Goal: Task Accomplishment & Management: Complete application form

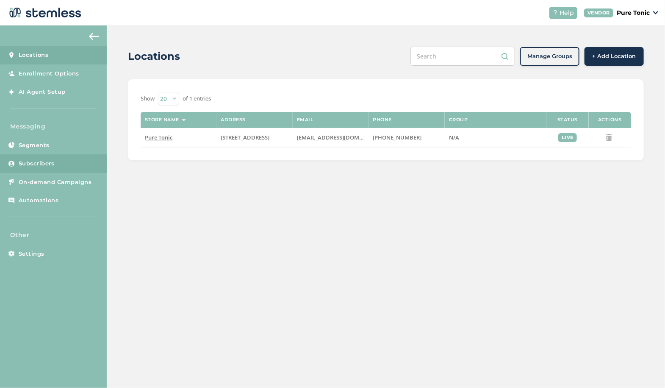
click at [33, 162] on span "Subscribers" at bounding box center [37, 163] width 36 height 8
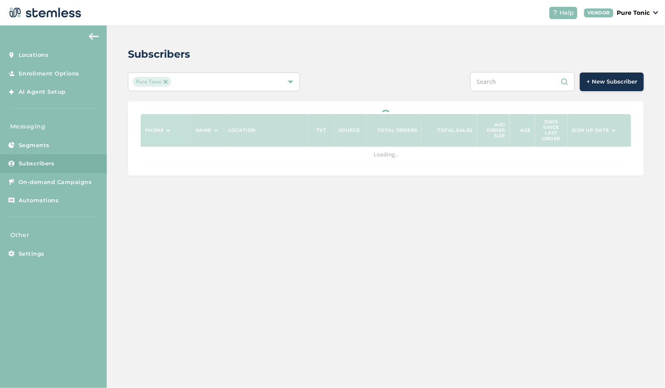
click at [604, 80] on span "+ New Subscriber" at bounding box center [612, 82] width 50 height 8
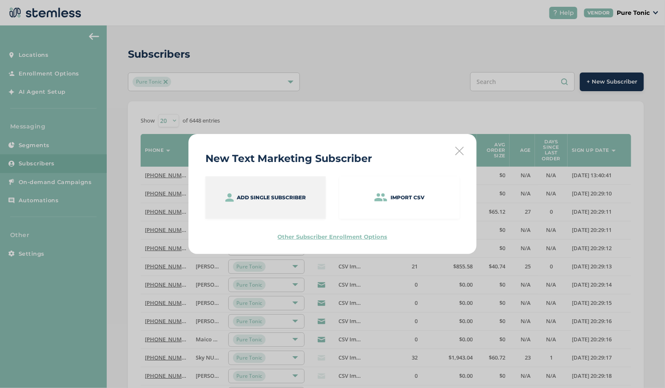
click at [292, 177] on div "Add single subscriber" at bounding box center [265, 197] width 120 height 42
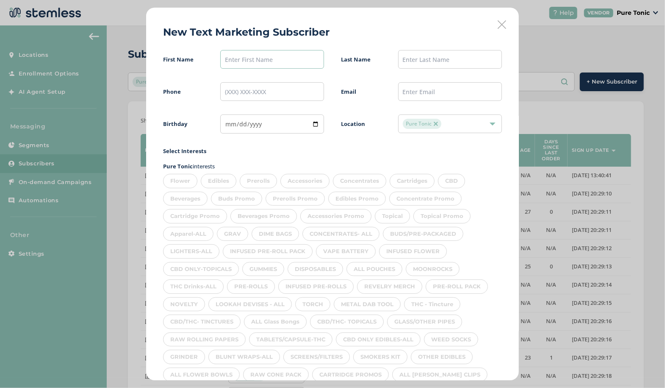
click at [240, 63] on input "text" at bounding box center [272, 59] width 104 height 19
type input "[PERSON_NAME]"
type input "[PHONE_NUMBER]"
type input "[DATE]"
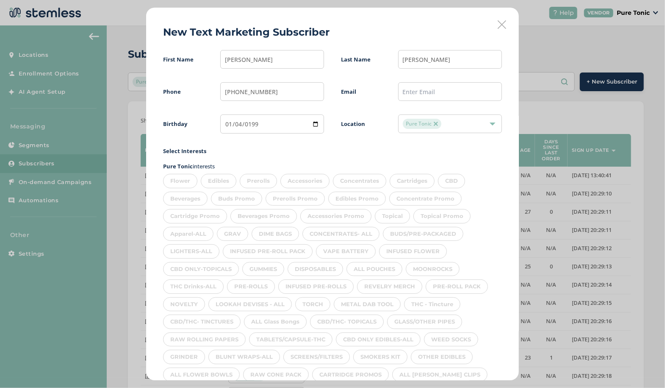
click at [183, 179] on div "Flower" at bounding box center [180, 181] width 34 height 14
click at [209, 181] on div "Edibles" at bounding box center [219, 181] width 36 height 14
click at [255, 181] on div "Prerolls" at bounding box center [258, 181] width 37 height 14
click at [311, 179] on div "Accessories" at bounding box center [304, 181] width 49 height 14
click at [357, 177] on div "Concentrates" at bounding box center [359, 181] width 53 height 14
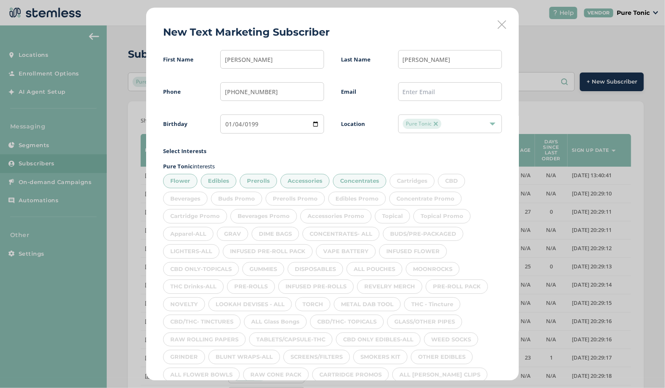
click at [409, 183] on div "Cartridges" at bounding box center [412, 181] width 45 height 14
click at [451, 181] on div "CBD" at bounding box center [451, 181] width 27 height 14
click at [431, 195] on div "Concentrate Promo" at bounding box center [425, 198] width 72 height 14
click at [440, 199] on div "Concentrate Promo" at bounding box center [425, 198] width 72 height 14
click at [195, 203] on div "Beverages" at bounding box center [185, 198] width 44 height 14
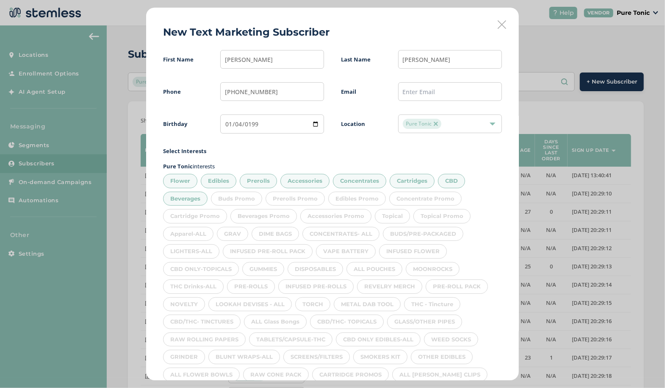
click at [394, 218] on div "Topical" at bounding box center [392, 216] width 35 height 14
click at [197, 235] on div "Apparel-ALL" at bounding box center [188, 234] width 50 height 14
click at [237, 235] on div "GRAV" at bounding box center [232, 234] width 31 height 14
click at [276, 235] on div "DIME BAGS" at bounding box center [275, 234] width 47 height 14
click at [336, 234] on div "CONCENTRATES- ALL" at bounding box center [340, 234] width 77 height 14
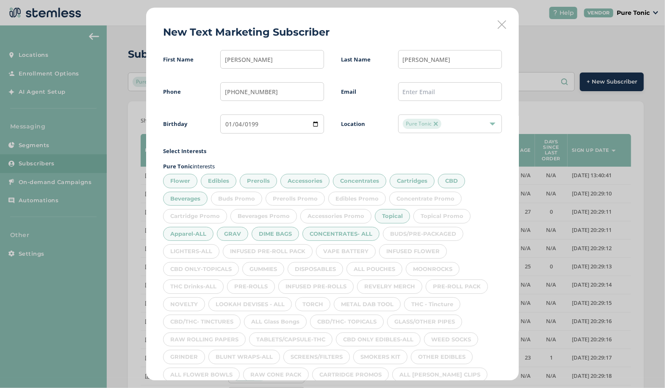
click at [406, 238] on div "BUDS/PRE-PACKAGED" at bounding box center [423, 234] width 80 height 14
click at [423, 255] on div "INFUSED FLOWER" at bounding box center [413, 251] width 68 height 14
click at [349, 253] on div "VAPE BATTERY" at bounding box center [346, 251] width 60 height 14
click at [442, 269] on div "MOONROCKS" at bounding box center [433, 269] width 54 height 14
click at [306, 253] on div "INFUSED PRE-ROLL PACK" at bounding box center [268, 251] width 90 height 14
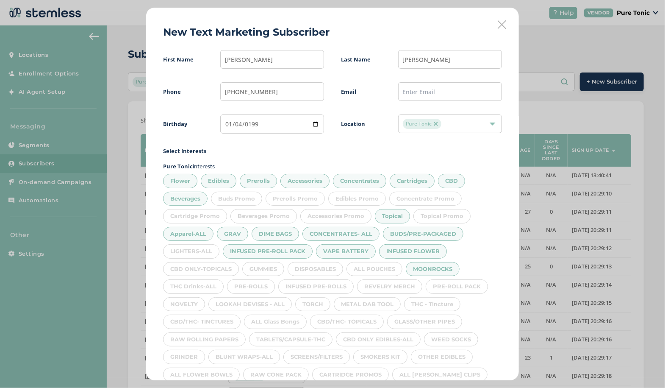
click at [198, 251] on div "LIGHTERS-ALL" at bounding box center [191, 251] width 56 height 14
click at [190, 265] on div "CBD ONLY-TOPICALS" at bounding box center [201, 269] width 76 height 14
click at [269, 269] on div "GUMMIES" at bounding box center [263, 269] width 42 height 14
click at [318, 272] on div "DISPOSABLES" at bounding box center [315, 269] width 55 height 14
click at [382, 271] on div "ALL POUCHES" at bounding box center [374, 269] width 56 height 14
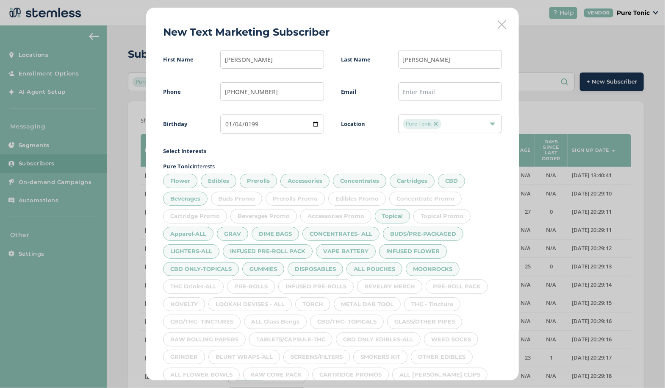
click at [449, 283] on div "PRE-ROLL PACK" at bounding box center [457, 286] width 62 height 14
click at [202, 283] on div "THC Drinks-ALL" at bounding box center [193, 286] width 61 height 14
click at [191, 302] on div "NOVELTY" at bounding box center [184, 304] width 42 height 14
click at [258, 284] on div "PRE-ROLLS" at bounding box center [251, 286] width 48 height 14
click at [315, 288] on div "INFUSED PRE-ROLLS" at bounding box center [315, 286] width 75 height 14
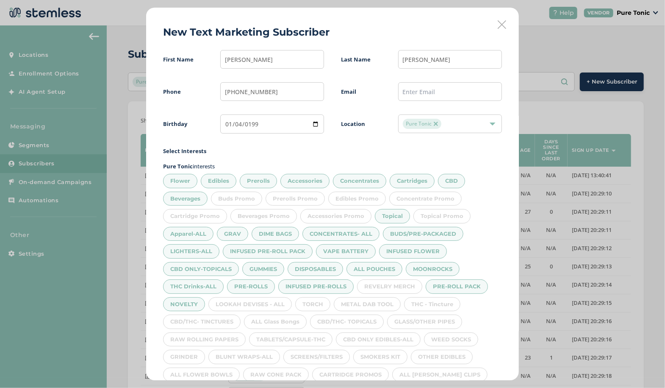
click at [389, 284] on div "REVELRY MERCH" at bounding box center [389, 286] width 65 height 14
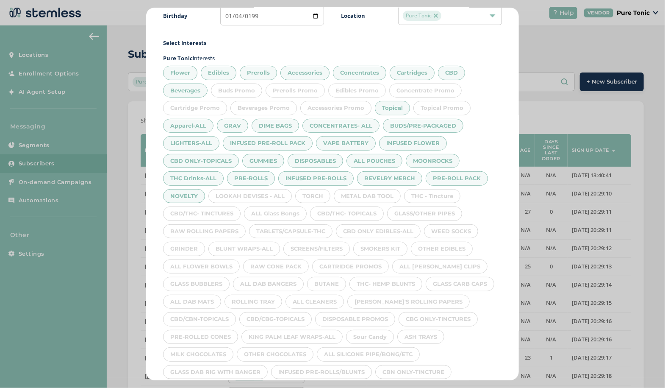
scroll to position [117, 0]
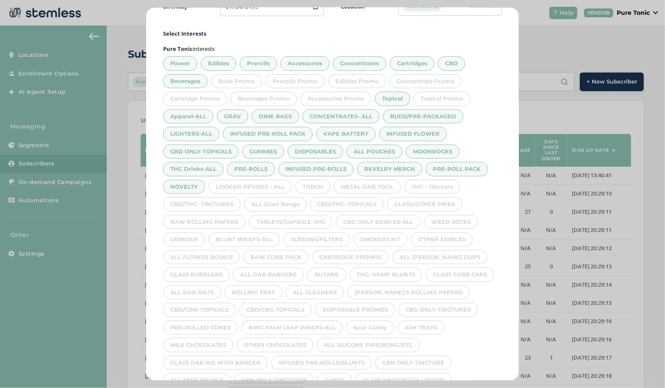
click at [374, 183] on div "METAL DAB TOOL" at bounding box center [367, 187] width 67 height 14
click at [440, 180] on div "THC - Tincture" at bounding box center [432, 187] width 56 height 14
click at [305, 180] on div "TORCH" at bounding box center [312, 187] width 35 height 14
click at [260, 180] on div "LOOKAH DEVISES - ALL" at bounding box center [249, 187] width 83 height 14
click at [210, 201] on div "CBD/THC- TINCTURES" at bounding box center [202, 204] width 78 height 14
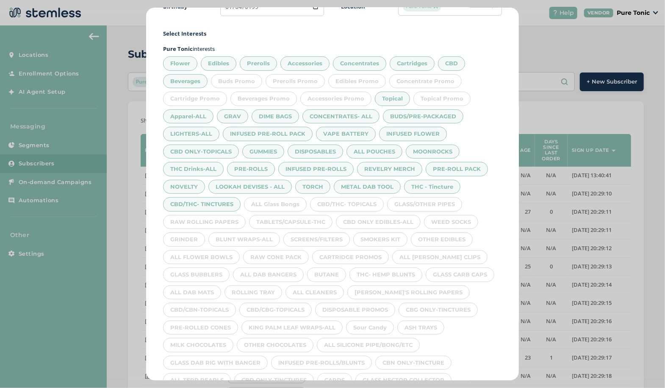
click at [281, 200] on div "ALL Glass Bongs" at bounding box center [275, 204] width 63 height 14
click at [349, 201] on div "CBD/THC- TOPICALS" at bounding box center [347, 204] width 74 height 14
click at [428, 200] on div "GLASS/OTHER PIPES" at bounding box center [424, 204] width 75 height 14
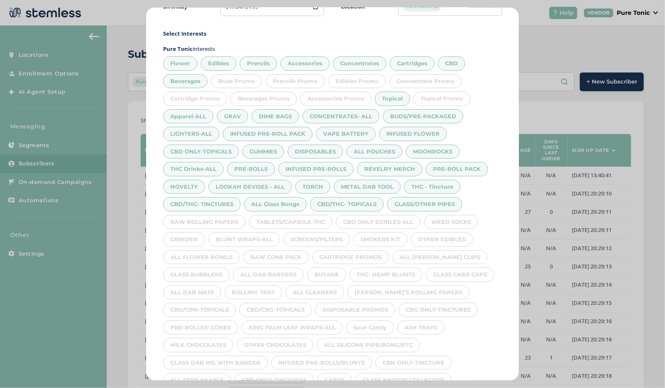
click at [452, 217] on div "WEED SOCKS" at bounding box center [451, 222] width 54 height 14
click at [385, 219] on div "CBD ONLY EDIBLES-ALL" at bounding box center [378, 222] width 85 height 14
click at [294, 220] on div "TABLETS/CAPSULE-THC" at bounding box center [290, 222] width 83 height 14
click at [213, 205] on div "CBD/THC- TINCTURES" at bounding box center [202, 204] width 78 height 14
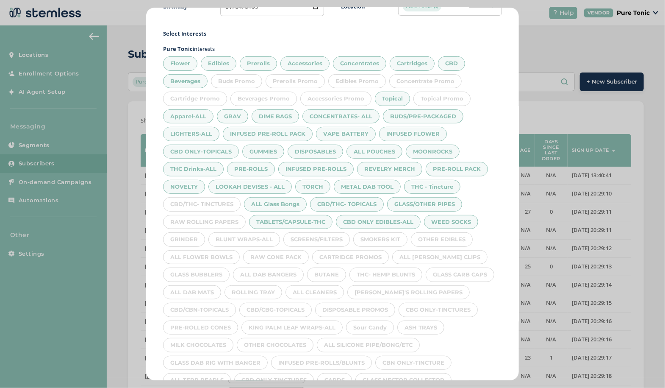
click at [187, 233] on div "GRINDER" at bounding box center [184, 239] width 42 height 14
click at [249, 241] on div "BLUNT WRAPS-ALL" at bounding box center [244, 239] width 72 height 14
click at [212, 215] on div "RAW ROLLING PAPERS" at bounding box center [204, 222] width 83 height 14
click at [219, 201] on div "CBD/THC- TINCTURES" at bounding box center [202, 204] width 78 height 14
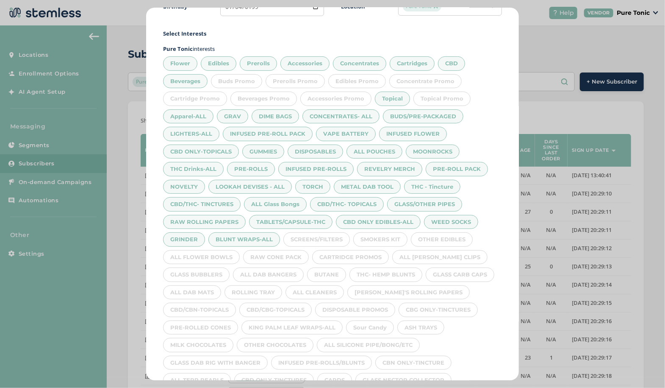
click at [331, 236] on div "SCREENS/FILTERS" at bounding box center [316, 239] width 67 height 14
click at [394, 240] on div "SMOKERS KIT" at bounding box center [380, 239] width 54 height 14
click at [454, 235] on div "OTHER EDIBLES" at bounding box center [442, 239] width 62 height 14
click at [441, 255] on div "ALL [PERSON_NAME] CLIPS" at bounding box center [439, 257] width 95 height 14
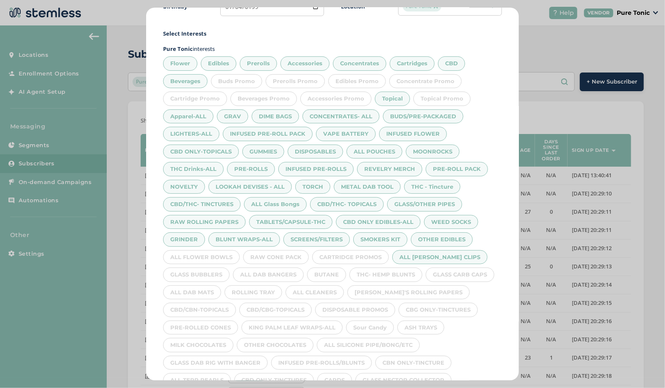
click at [287, 250] on div "RAW CONE PACK" at bounding box center [276, 257] width 66 height 14
click at [215, 250] on div "ALL FLOWER BOWLS" at bounding box center [201, 257] width 77 height 14
click at [207, 271] on div "GLASS BUBBLERS" at bounding box center [196, 274] width 67 height 14
click at [270, 271] on div "ALL DAB BANGERS" at bounding box center [268, 274] width 71 height 14
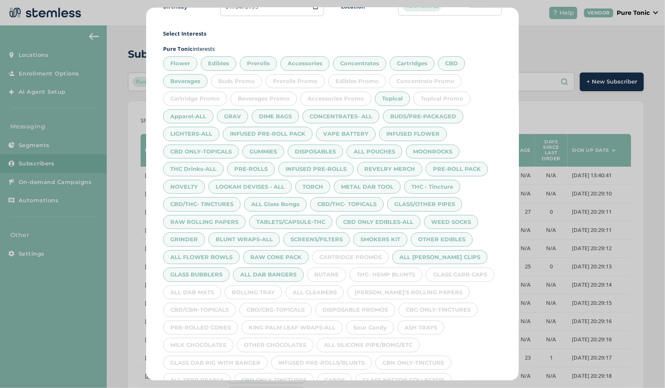
click at [333, 271] on div "BUTANE" at bounding box center [326, 274] width 39 height 14
click at [399, 268] on div "THC- HEMP BLUNTS" at bounding box center [385, 274] width 73 height 14
click at [458, 270] on div "GLASS CARB CAPS" at bounding box center [460, 274] width 69 height 14
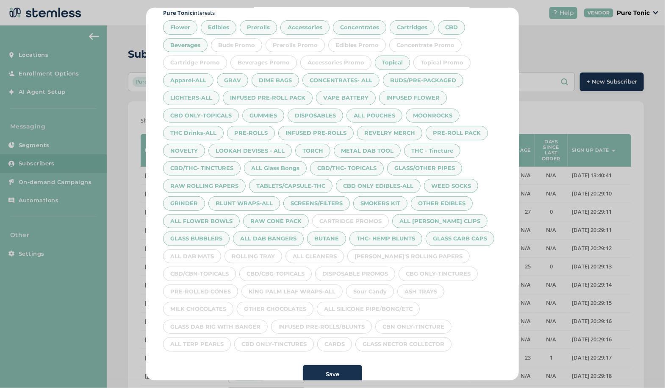
scroll to position [163, 0]
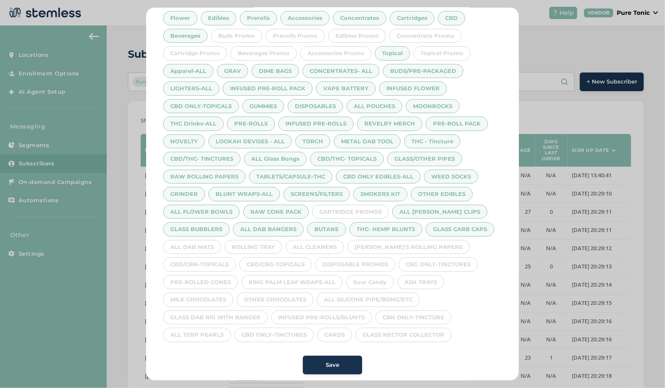
click at [204, 242] on div "ALL DAB MATS" at bounding box center [192, 247] width 58 height 14
click at [244, 244] on div "ROLLING TRAY" at bounding box center [253, 247] width 58 height 14
click at [315, 243] on div "ALL CLEANERS" at bounding box center [314, 247] width 58 height 14
click at [378, 244] on div "[PERSON_NAME]'S ROLLING PAPERS" at bounding box center [408, 247] width 122 height 14
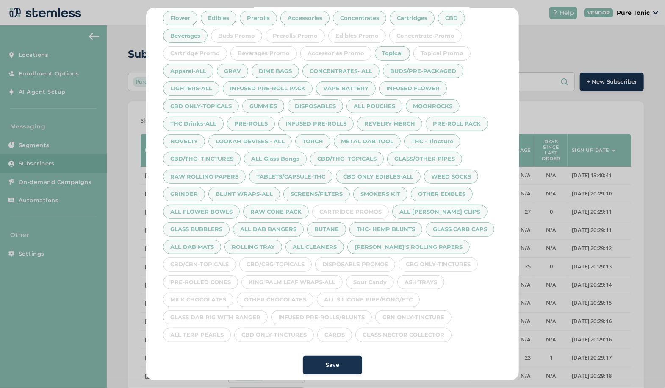
click at [429, 265] on div "CBG ONLY-TINCTURES" at bounding box center [438, 264] width 79 height 14
click at [376, 275] on div "Sour Candy" at bounding box center [370, 282] width 48 height 14
click at [288, 258] on div "CBD/CBG-TOPICALS" at bounding box center [275, 264] width 72 height 14
click at [203, 263] on div "CBD/CBN-TOPICALS" at bounding box center [199, 264] width 73 height 14
click at [222, 277] on div "PRE-ROLLED CONES" at bounding box center [200, 282] width 75 height 14
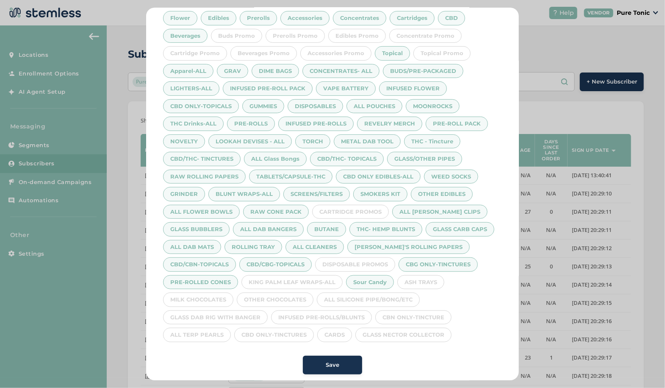
click at [274, 292] on div "OTHER CHOCOLATES" at bounding box center [275, 299] width 77 height 14
click at [408, 292] on div "ALL SILICONE PIPE/BONG/ETC" at bounding box center [368, 299] width 103 height 14
click at [362, 293] on div "ALL SILICONE PIPE/BONG/ETC" at bounding box center [368, 299] width 103 height 14
click at [315, 276] on div "KING PALM LEAF WRAPS-ALL" at bounding box center [291, 282] width 101 height 14
click at [425, 275] on div "ASH TRAYS" at bounding box center [420, 282] width 47 height 14
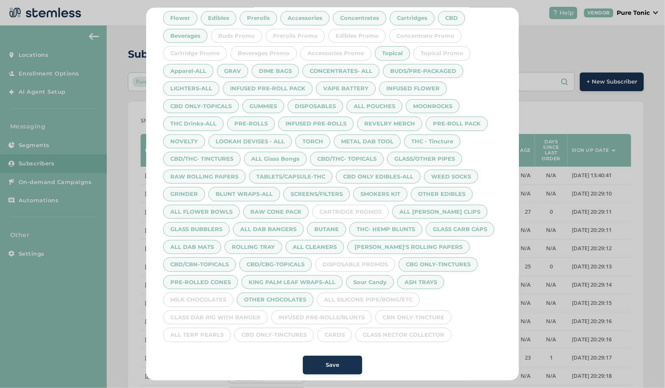
click at [394, 296] on div "ALL SILICONE PIPE/BONG/ETC" at bounding box center [368, 299] width 103 height 14
click at [415, 310] on div "CBN ONLY-TINCTURE" at bounding box center [413, 317] width 76 height 14
click at [405, 328] on div "GLASS NECTOR COLLECTOR" at bounding box center [403, 334] width 96 height 14
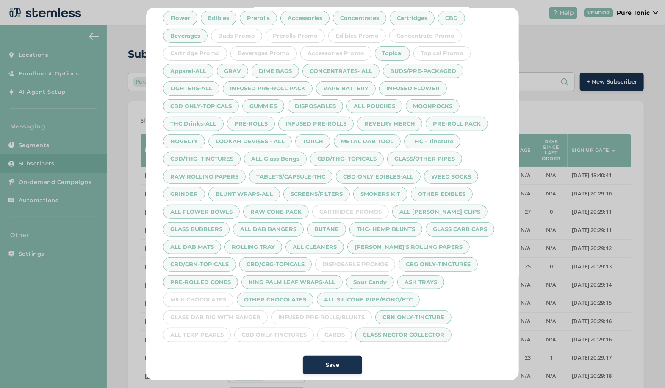
click at [339, 334] on div "CARDS" at bounding box center [334, 334] width 35 height 14
click at [282, 329] on div "CBD ONLY-TINCTURES" at bounding box center [274, 334] width 80 height 14
click at [317, 310] on div "INFUSED PRE-ROLLS/BLUNTS" at bounding box center [321, 317] width 101 height 14
click at [219, 327] on div "ALL TERP PEARLS" at bounding box center [197, 334] width 68 height 14
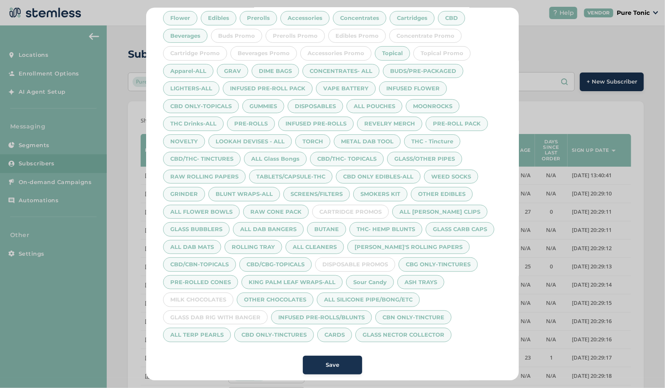
click at [236, 313] on div "GLASS DAB RIG WITH BANGER" at bounding box center [215, 317] width 105 height 14
click at [223, 294] on div "MILK CHOCOLATES" at bounding box center [198, 299] width 70 height 14
click at [343, 360] on div "Save" at bounding box center [333, 364] width 46 height 8
